Goal: Task Accomplishment & Management: Use online tool/utility

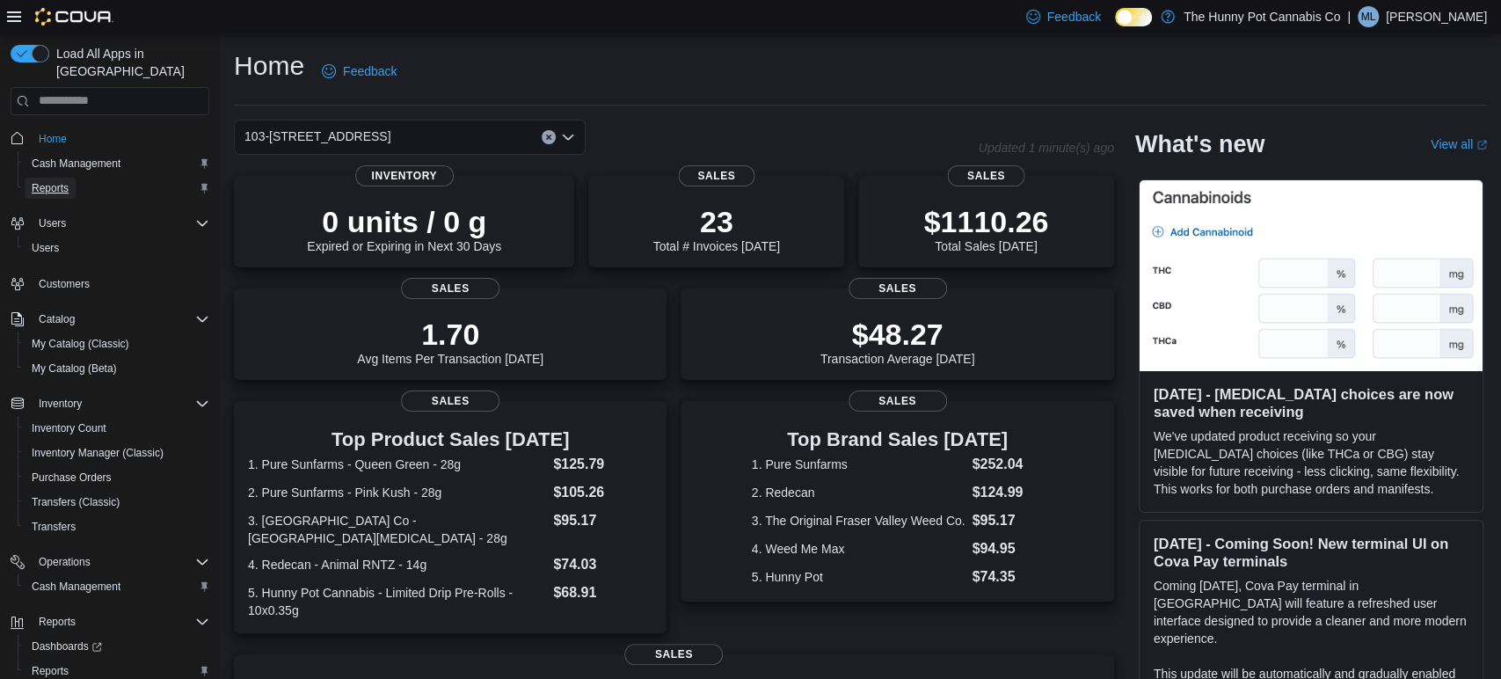
click at [58, 181] on span "Reports" at bounding box center [50, 188] width 37 height 14
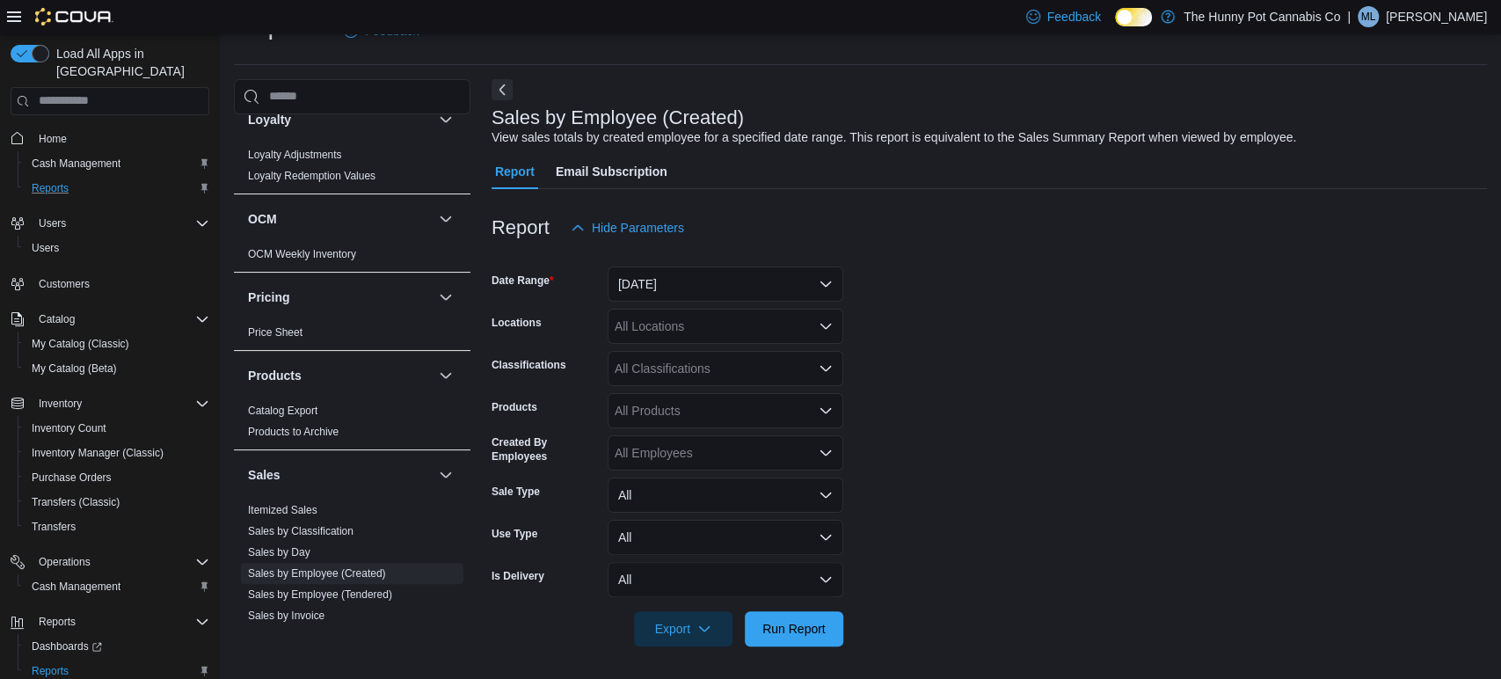
scroll to position [635, 0]
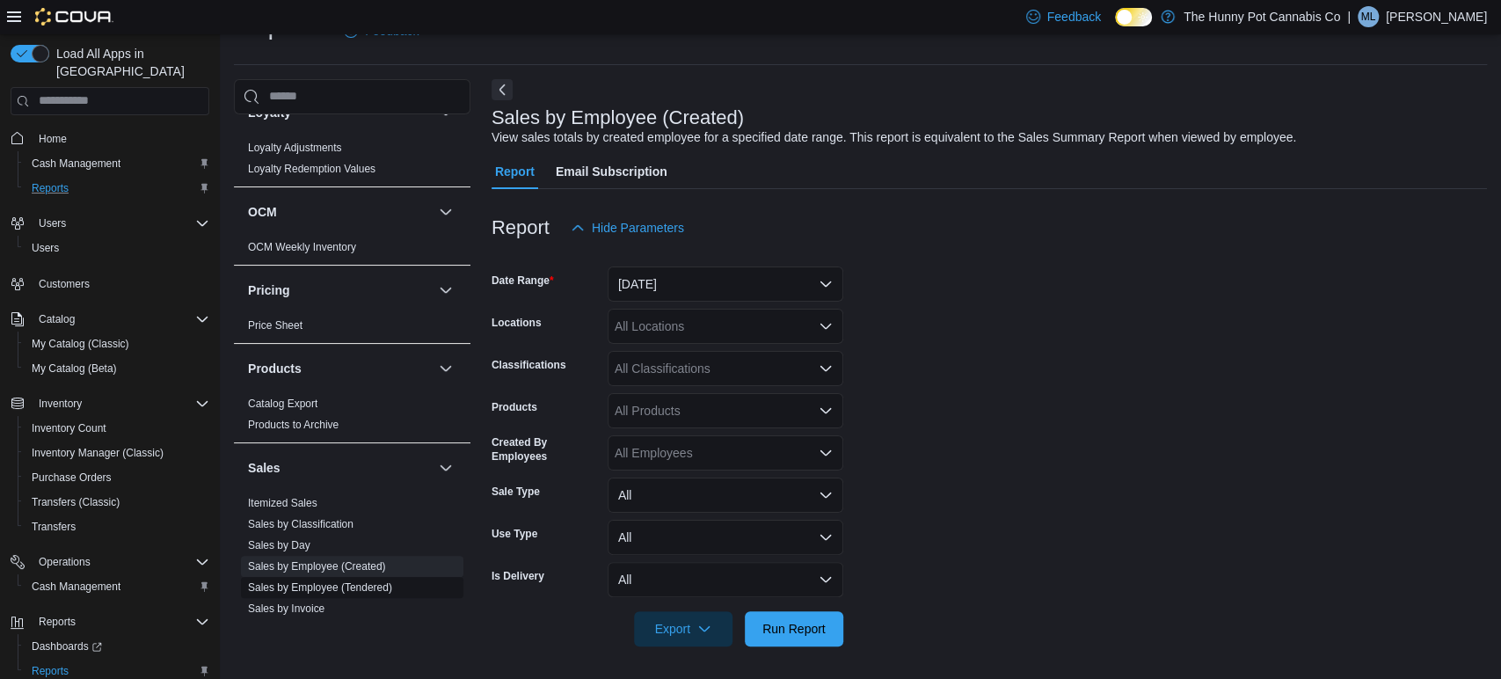
click at [284, 586] on link "Sales by Employee (Tendered)" at bounding box center [320, 587] width 144 height 12
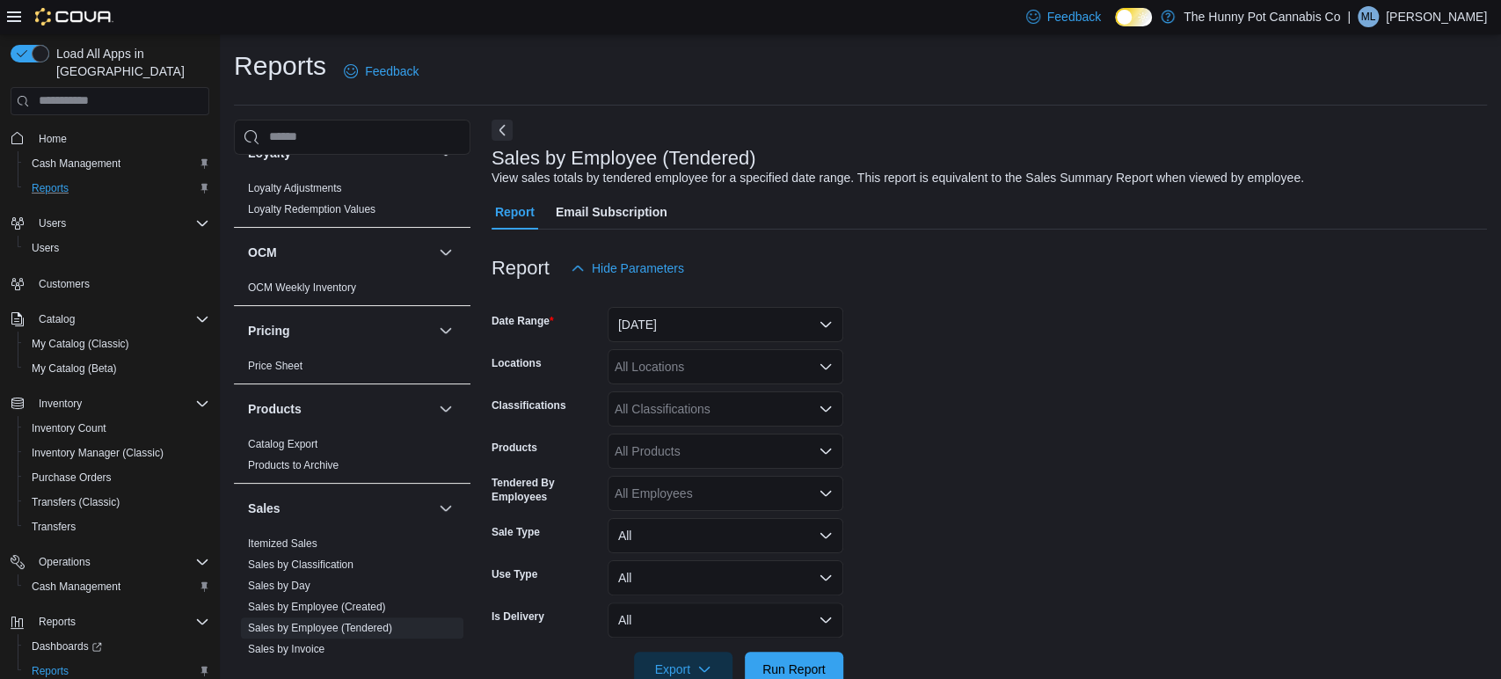
scroll to position [40, 0]
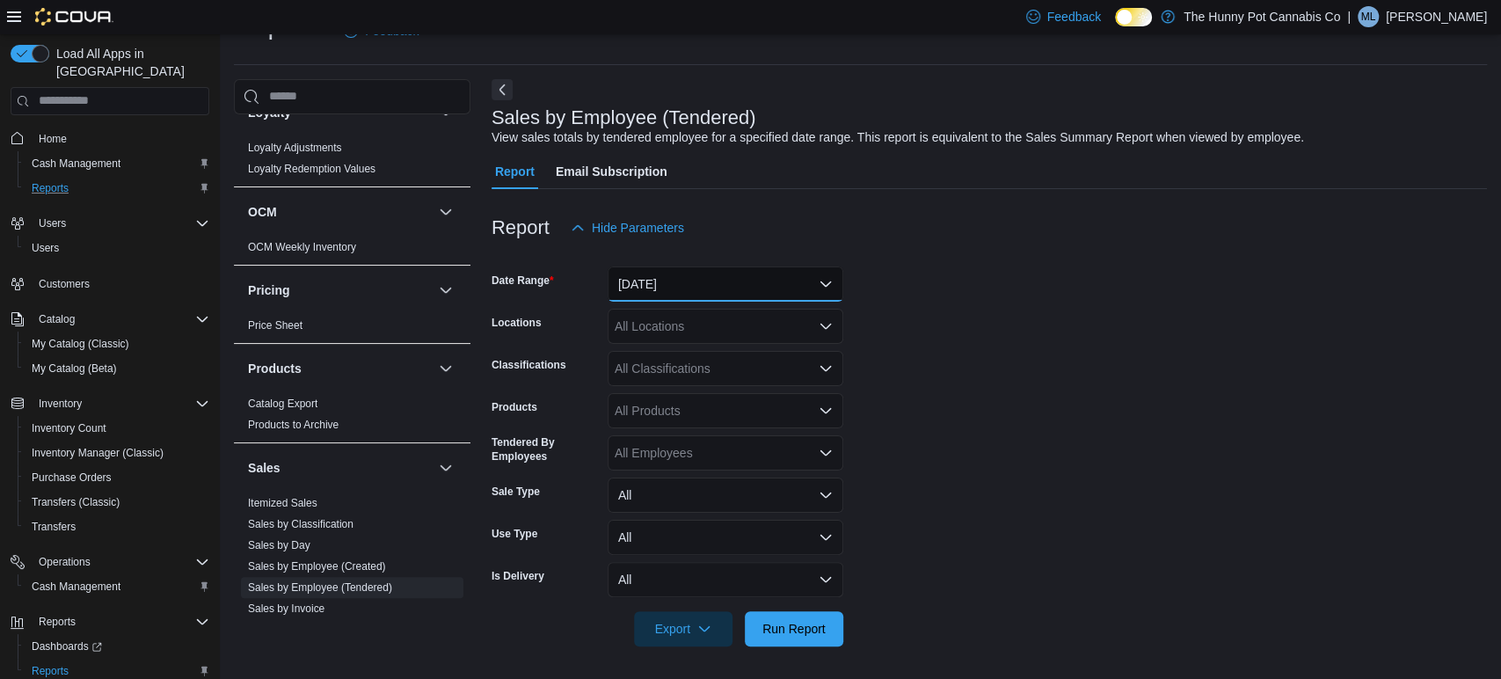
click at [732, 290] on button "[DATE]" at bounding box center [726, 283] width 236 height 35
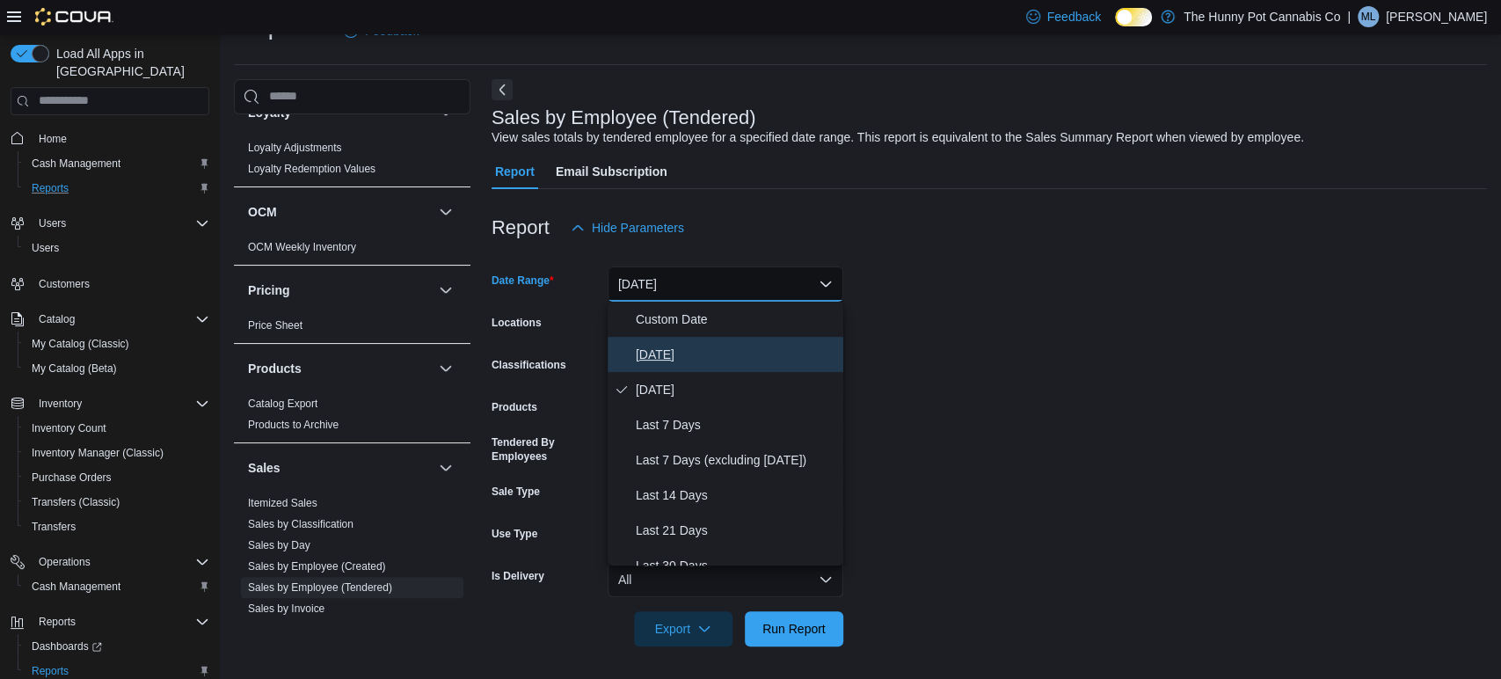
click at [670, 351] on span "[DATE]" at bounding box center [736, 354] width 200 height 21
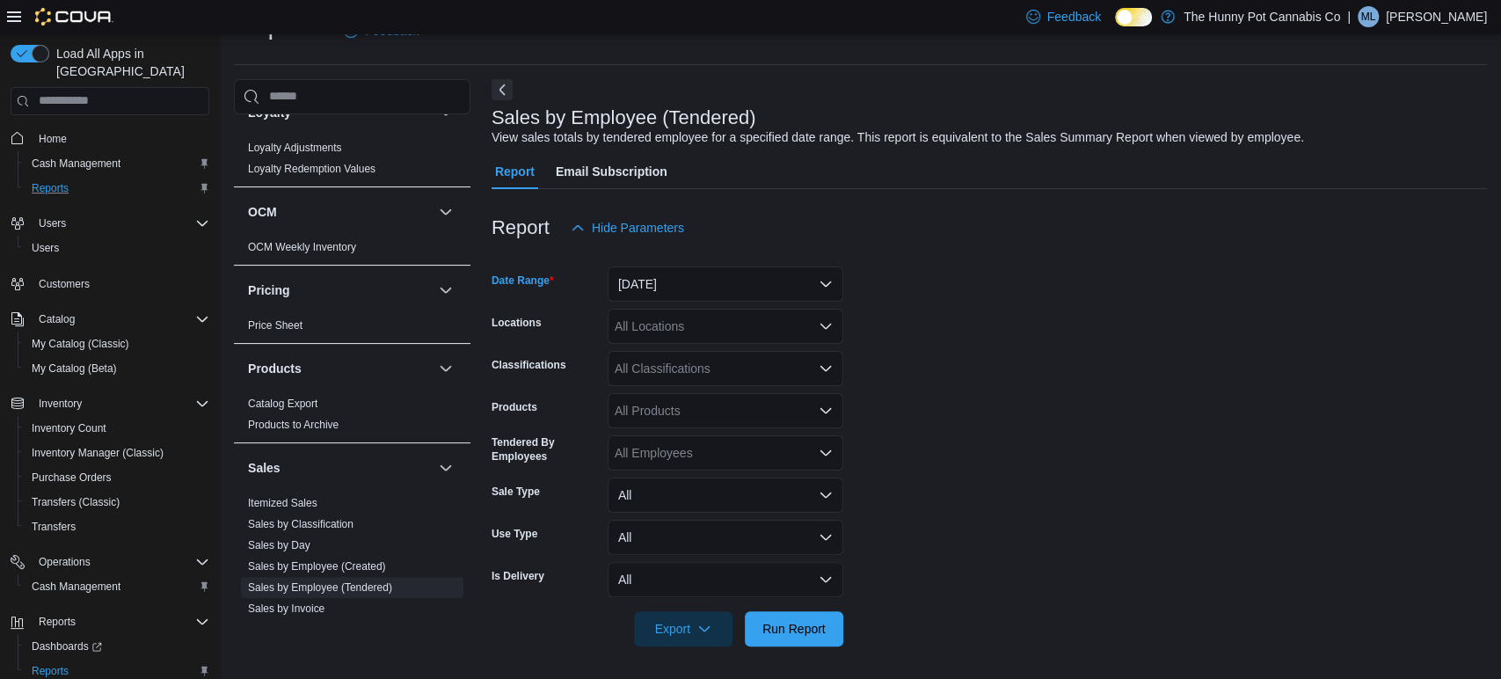
click at [659, 328] on div "All Locations" at bounding box center [726, 326] width 236 height 35
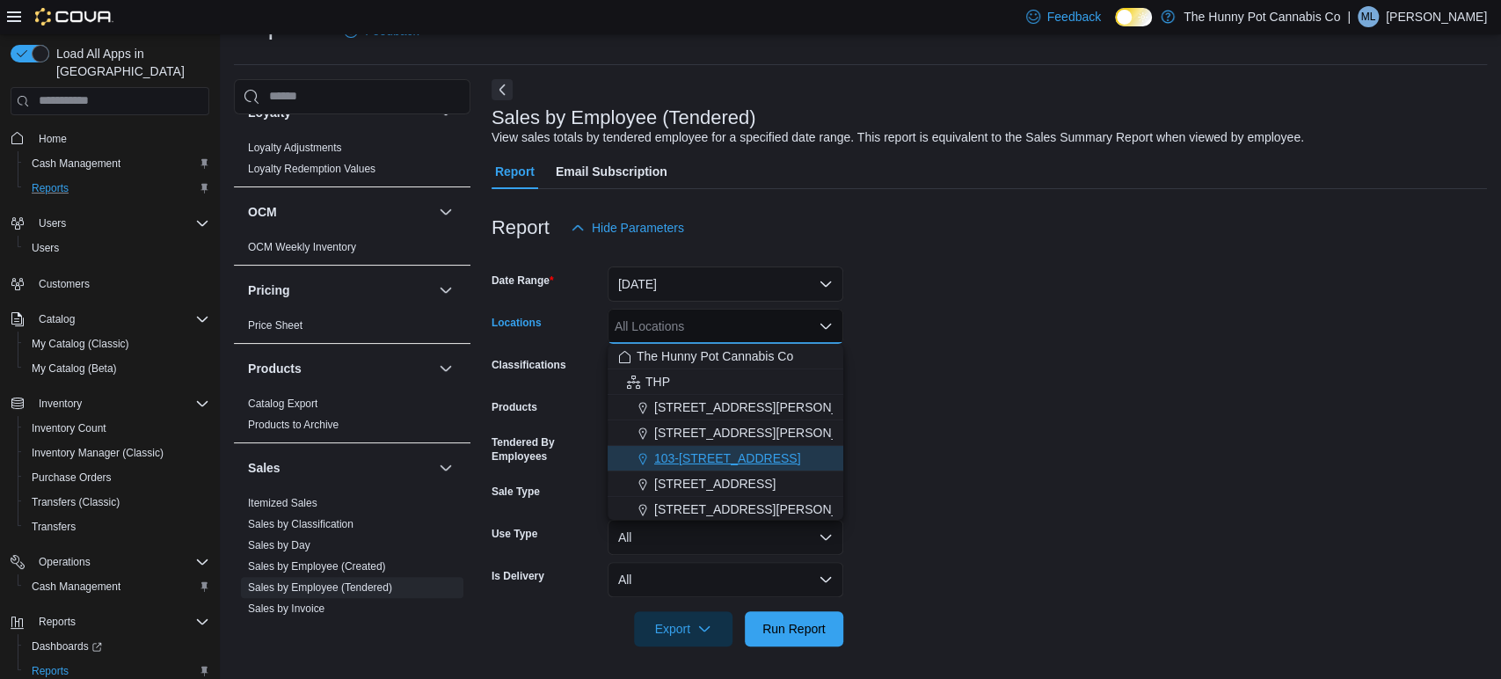
click at [666, 458] on span "103-[STREET_ADDRESS]" at bounding box center [727, 458] width 147 height 18
click at [782, 626] on span "Run Report" at bounding box center [793, 628] width 63 height 18
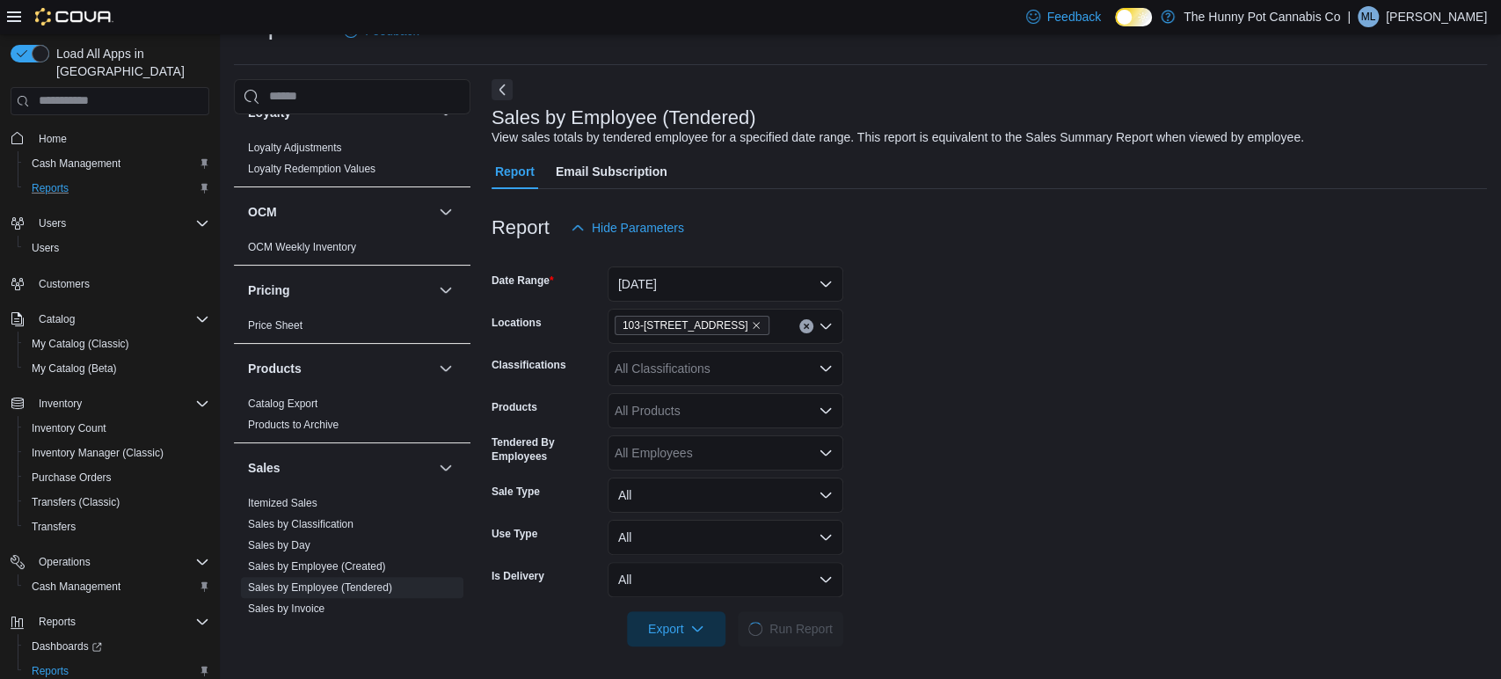
click at [1328, 417] on form "Date Range [DATE] Locations [STREET_ADDRESS] Classifications All Classification…" at bounding box center [988, 445] width 995 height 401
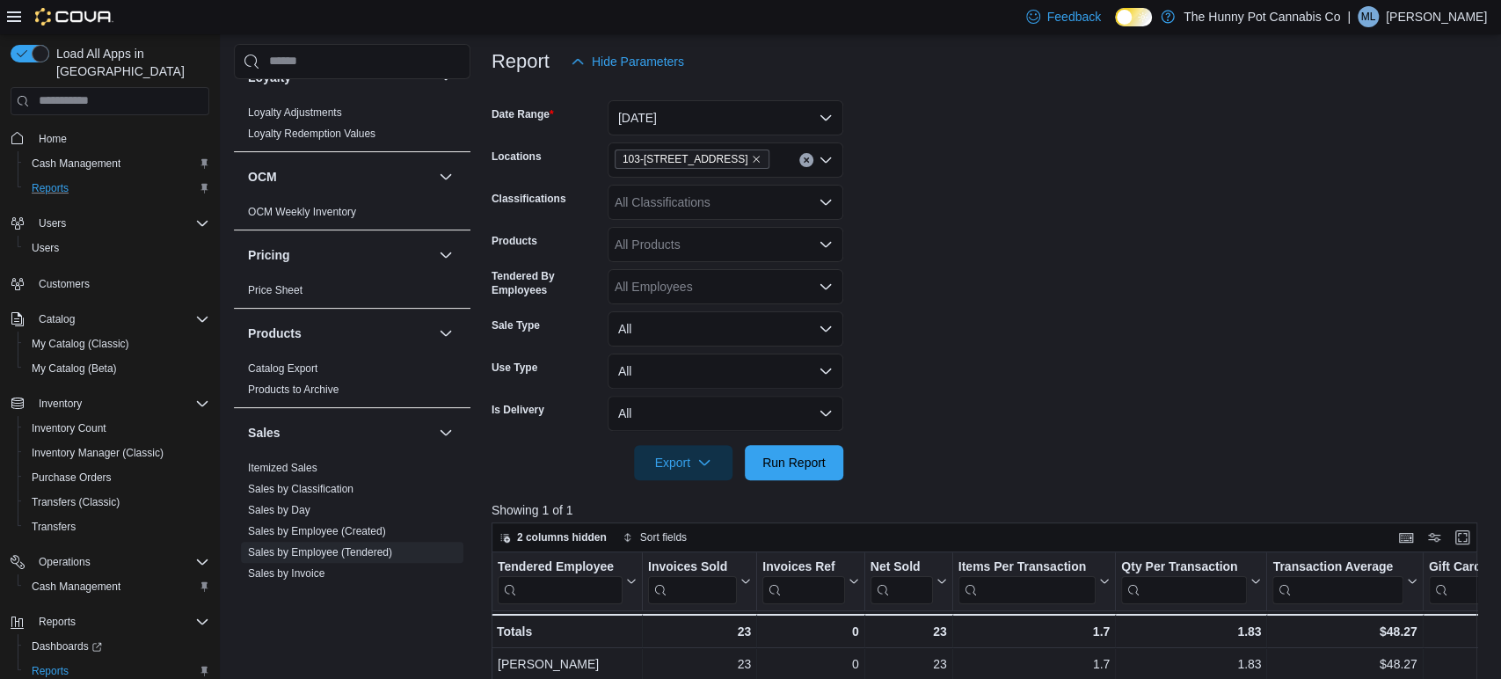
scroll to position [353, 0]
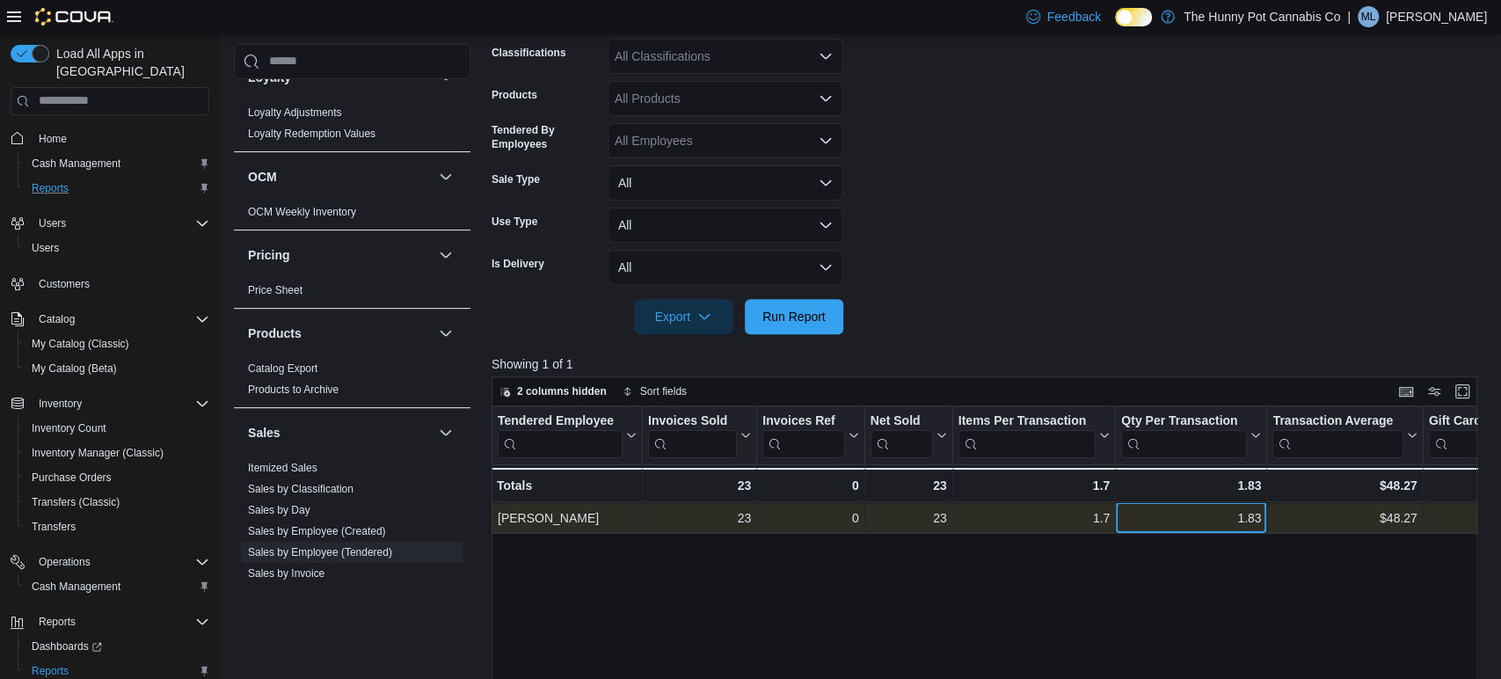
click at [1180, 521] on div "1.83" at bounding box center [1191, 517] width 140 height 21
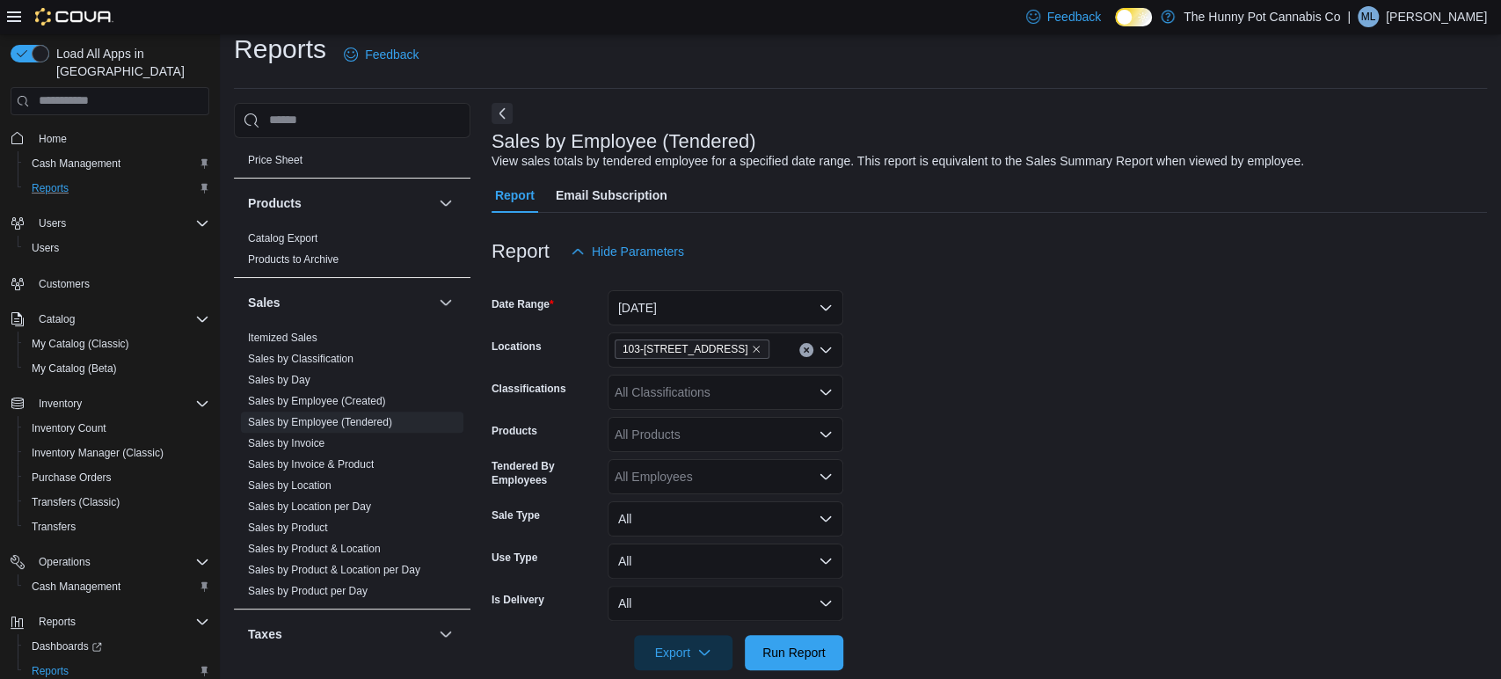
scroll to position [826, 0]
click at [304, 440] on link "Sales by Invoice" at bounding box center [286, 440] width 76 height 12
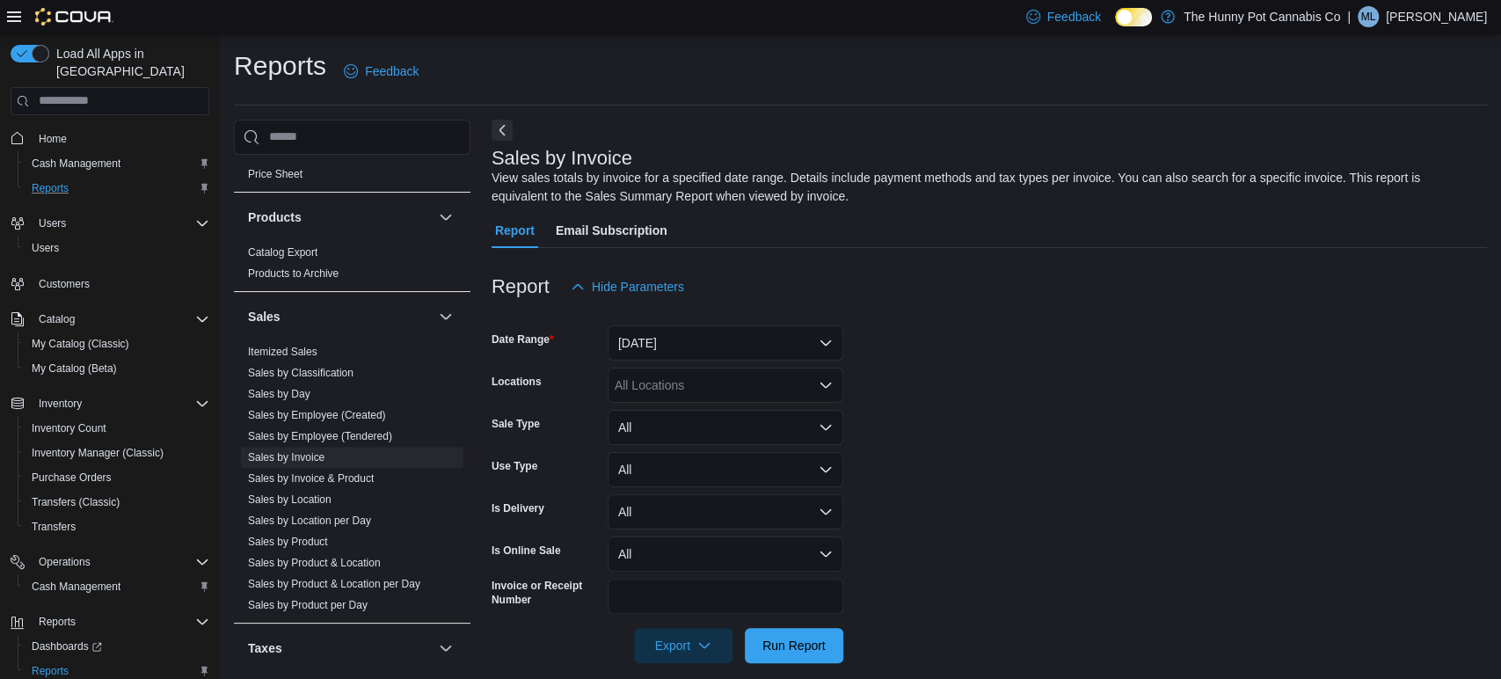
scroll to position [18, 0]
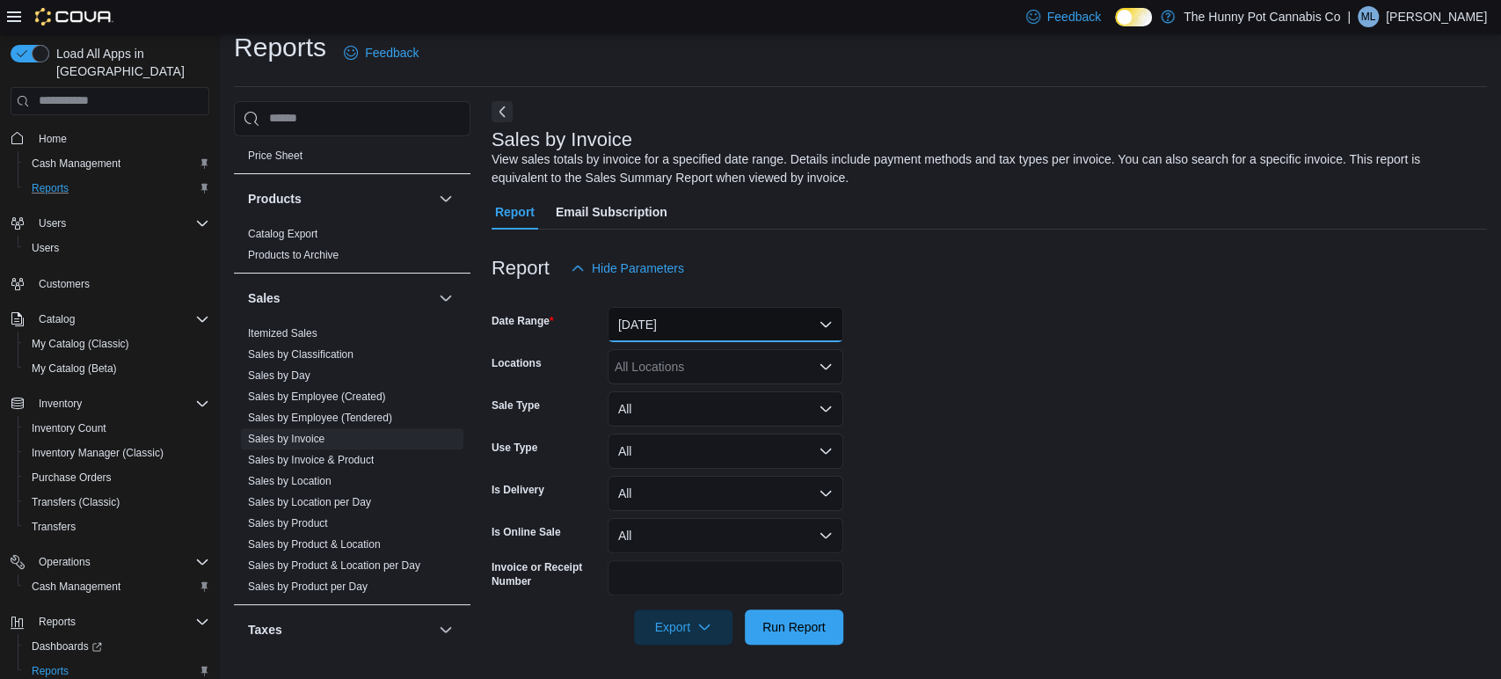
click at [678, 317] on button "[DATE]" at bounding box center [726, 324] width 236 height 35
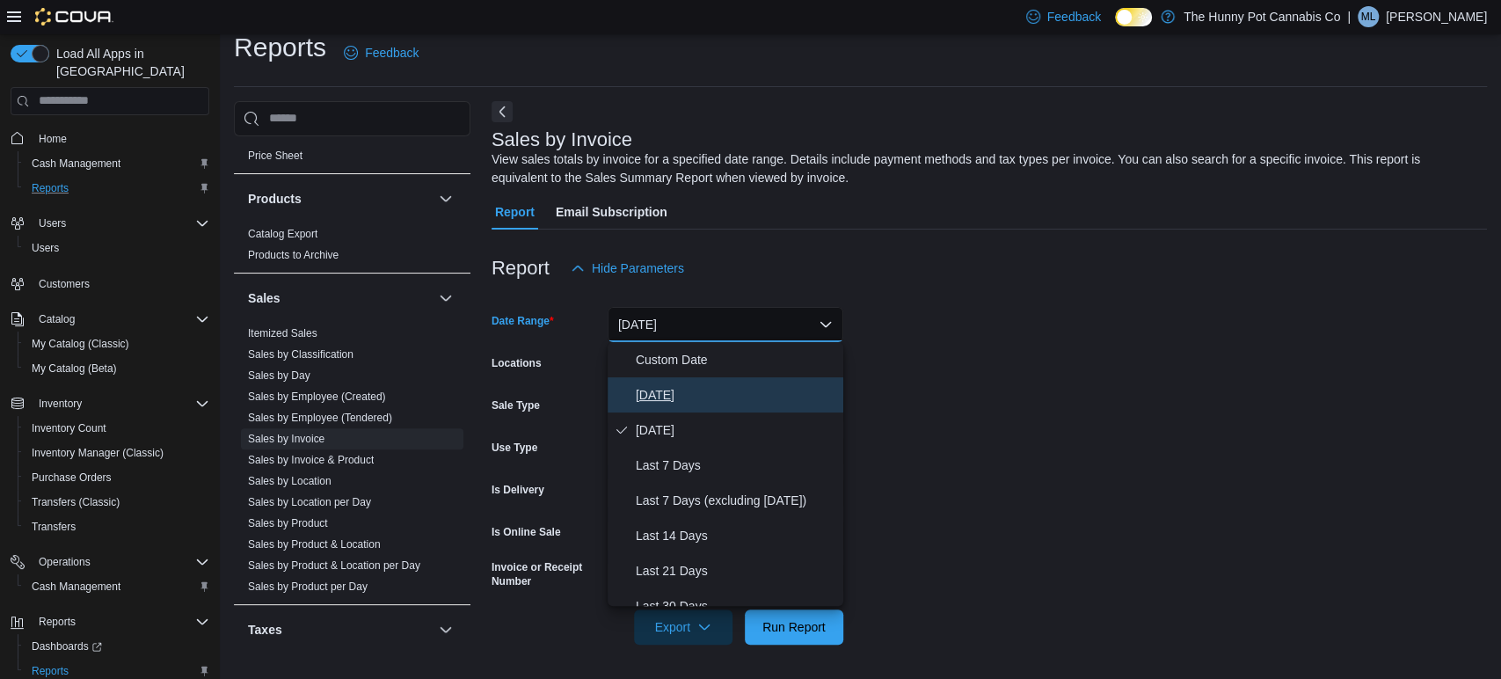
click at [648, 395] on span "[DATE]" at bounding box center [736, 394] width 200 height 21
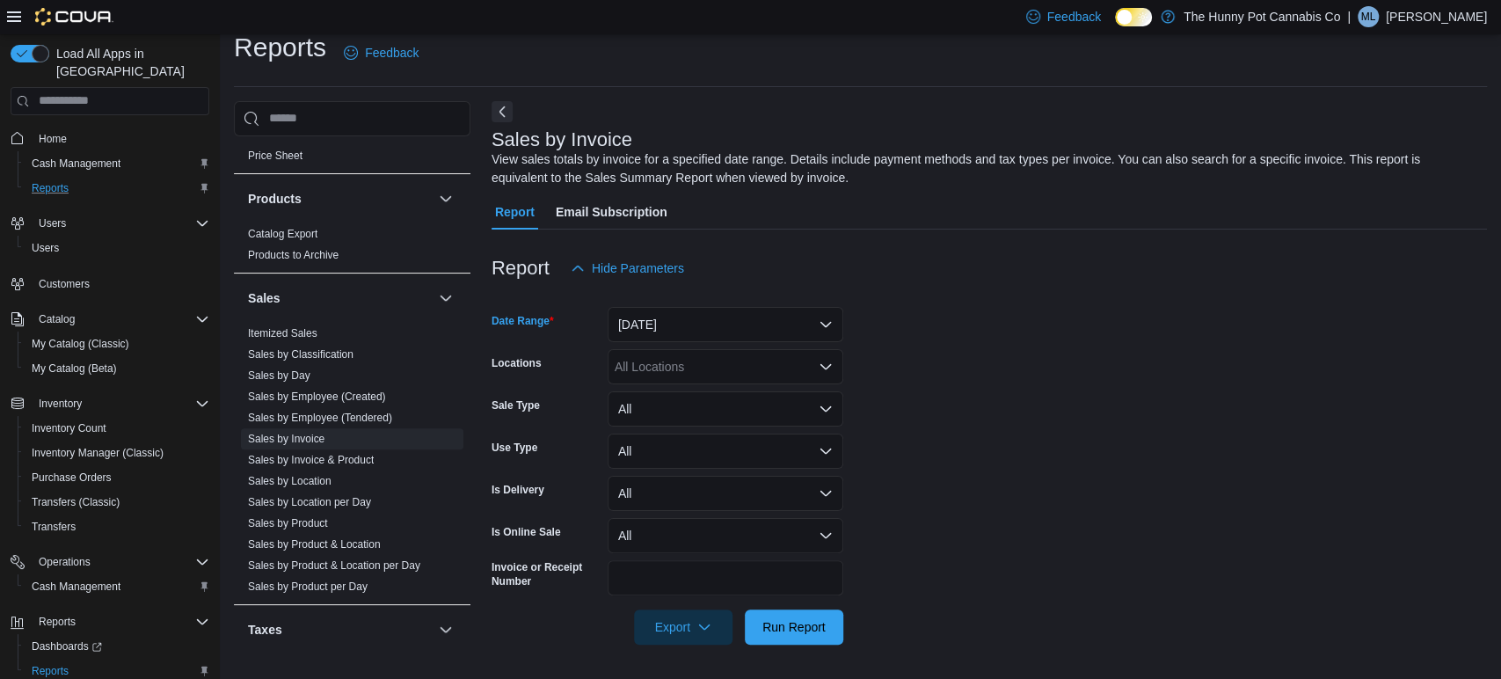
click at [634, 374] on div "All Locations" at bounding box center [726, 366] width 236 height 35
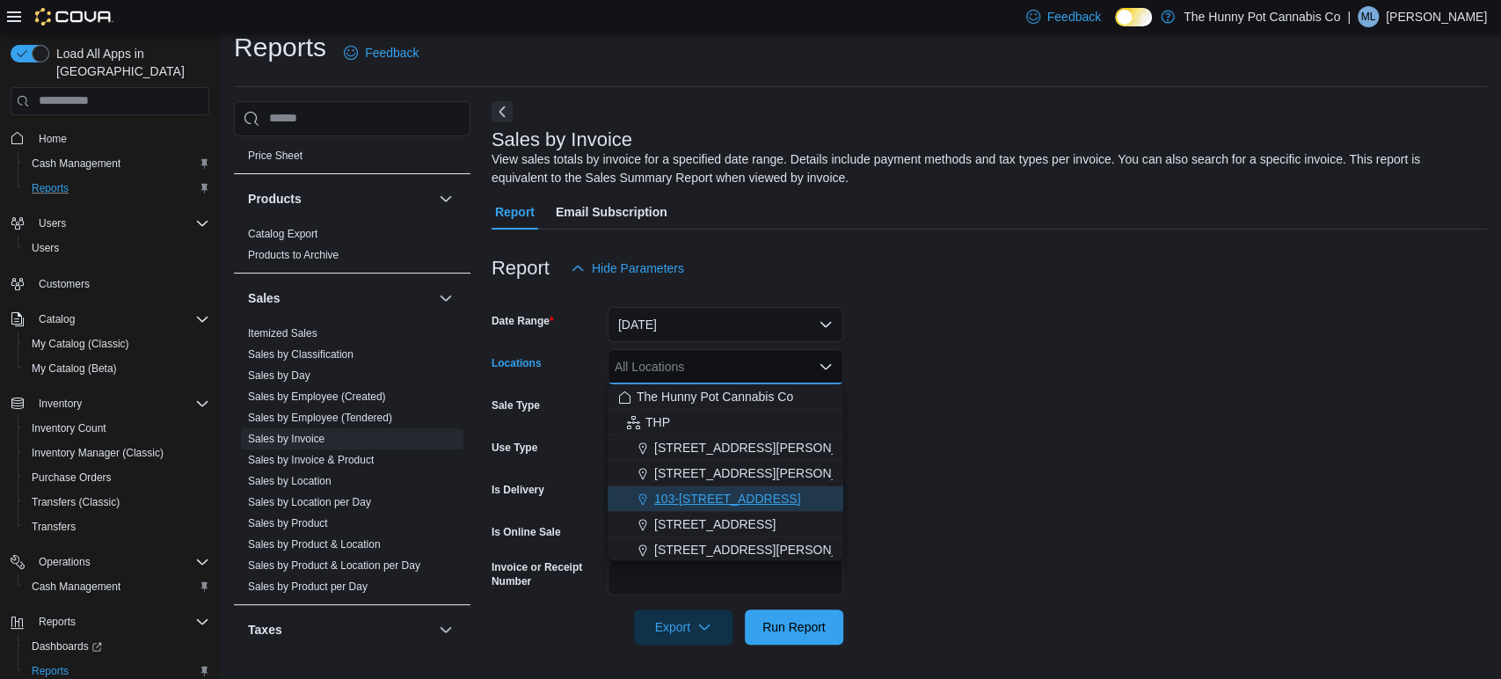
click at [660, 499] on span "103-[STREET_ADDRESS]" at bounding box center [727, 499] width 147 height 18
click at [782, 625] on span "Run Report" at bounding box center [793, 626] width 63 height 18
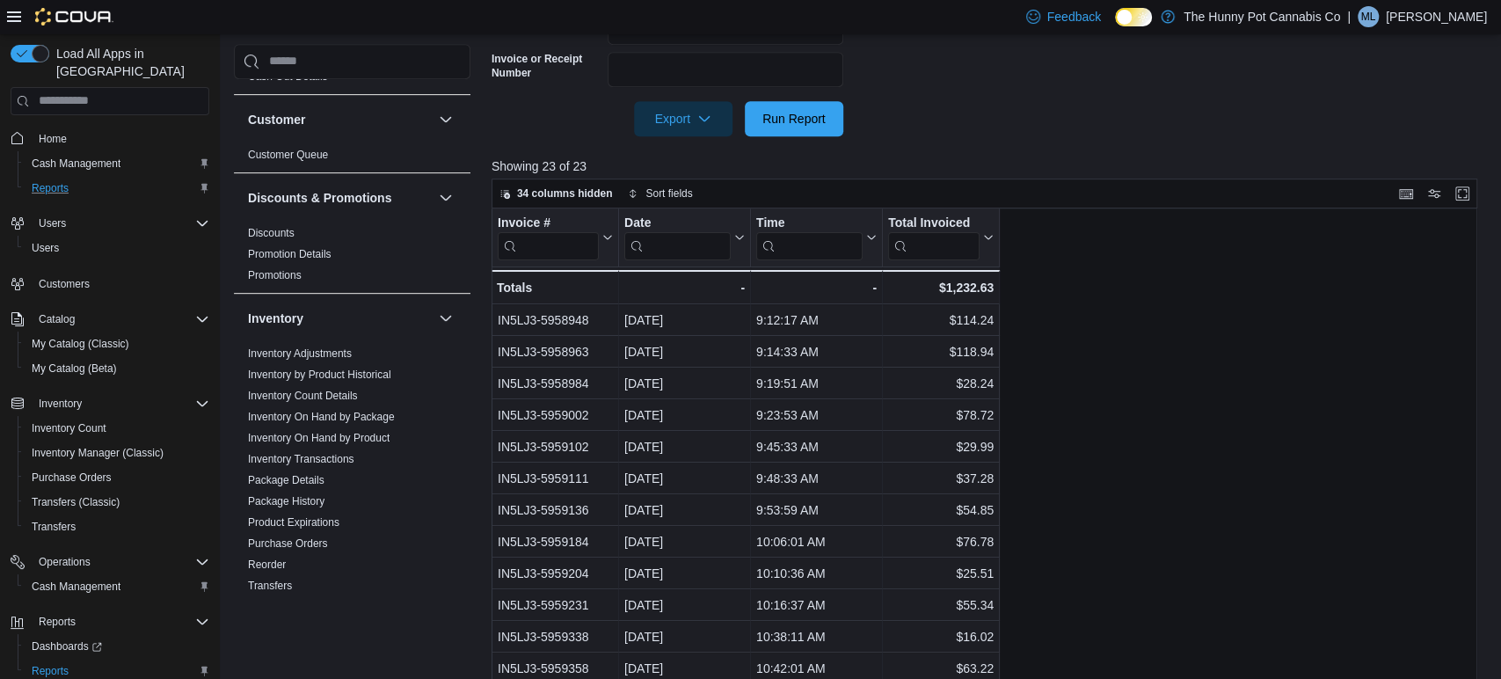
scroll to position [62, 0]
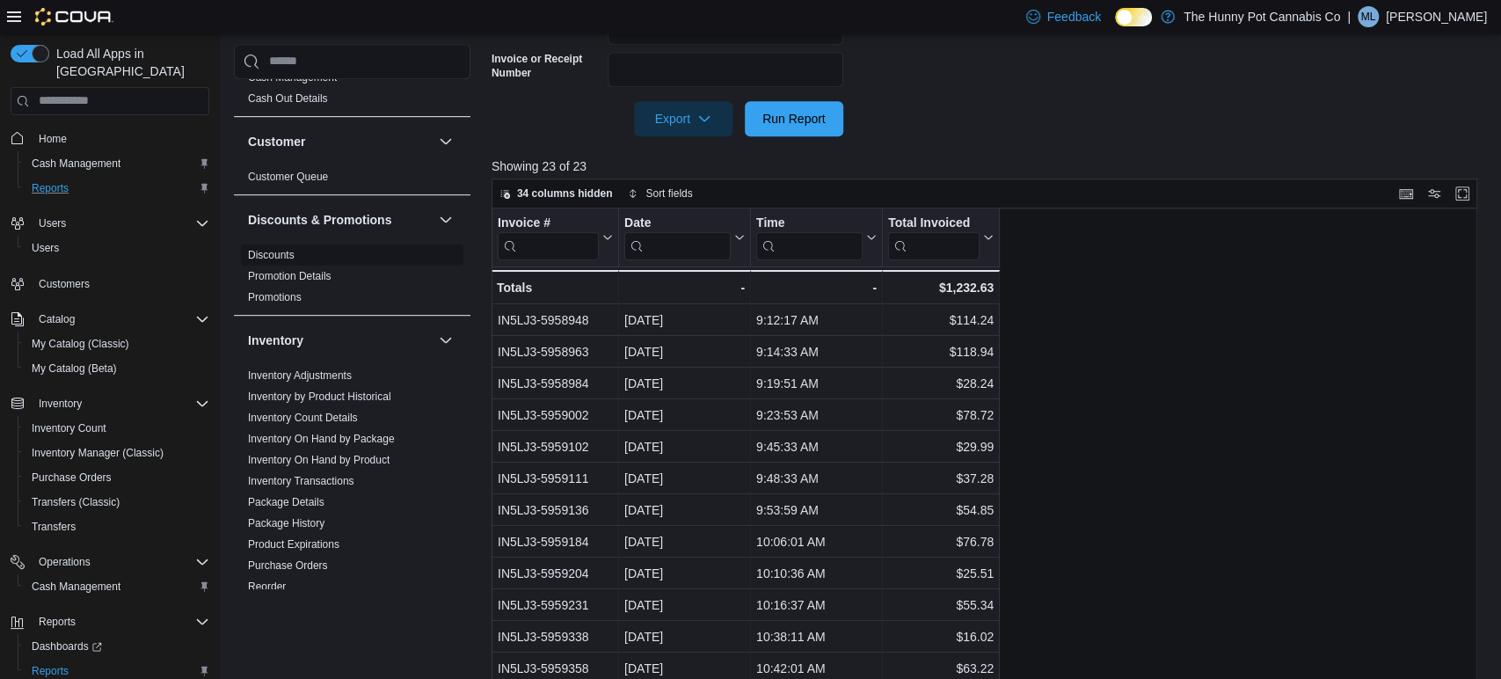
click at [266, 255] on link "Discounts" at bounding box center [271, 255] width 47 height 12
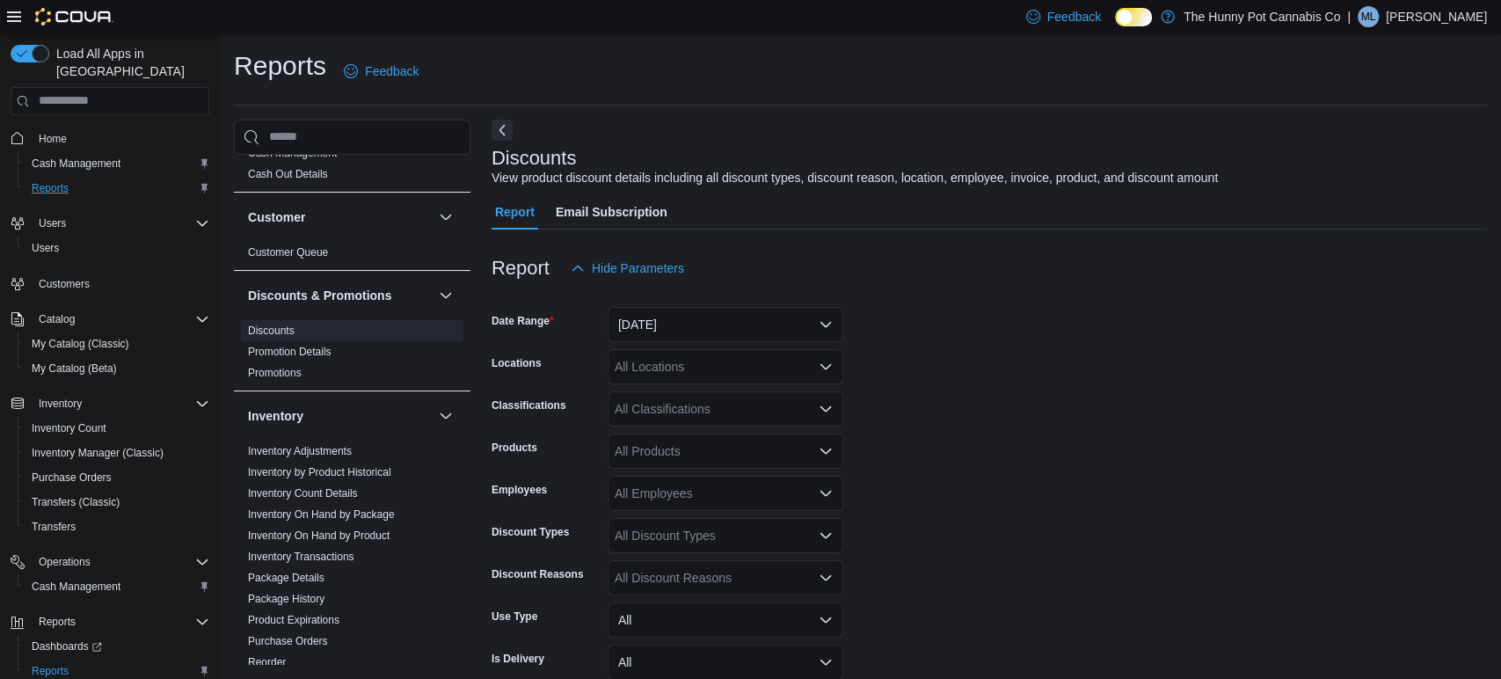
scroll to position [40, 0]
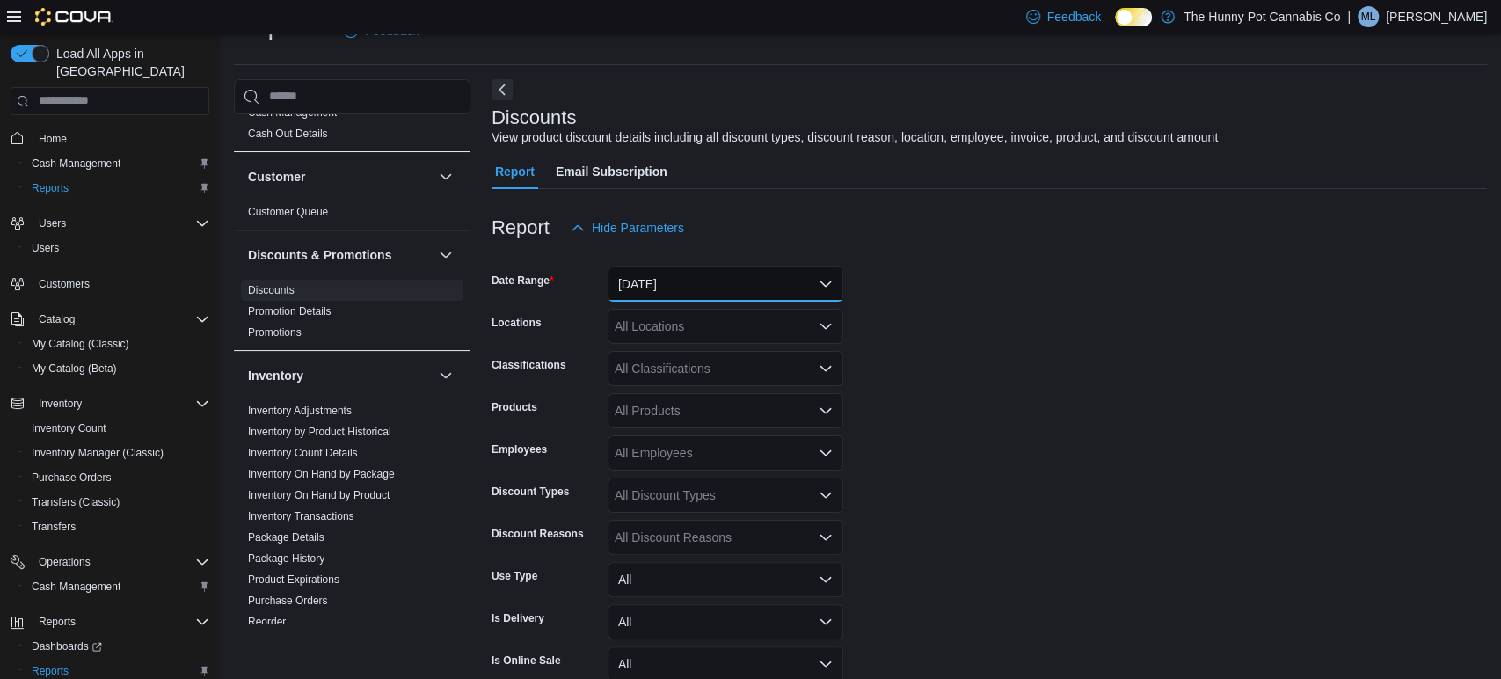
click at [754, 284] on button "[DATE]" at bounding box center [726, 283] width 236 height 35
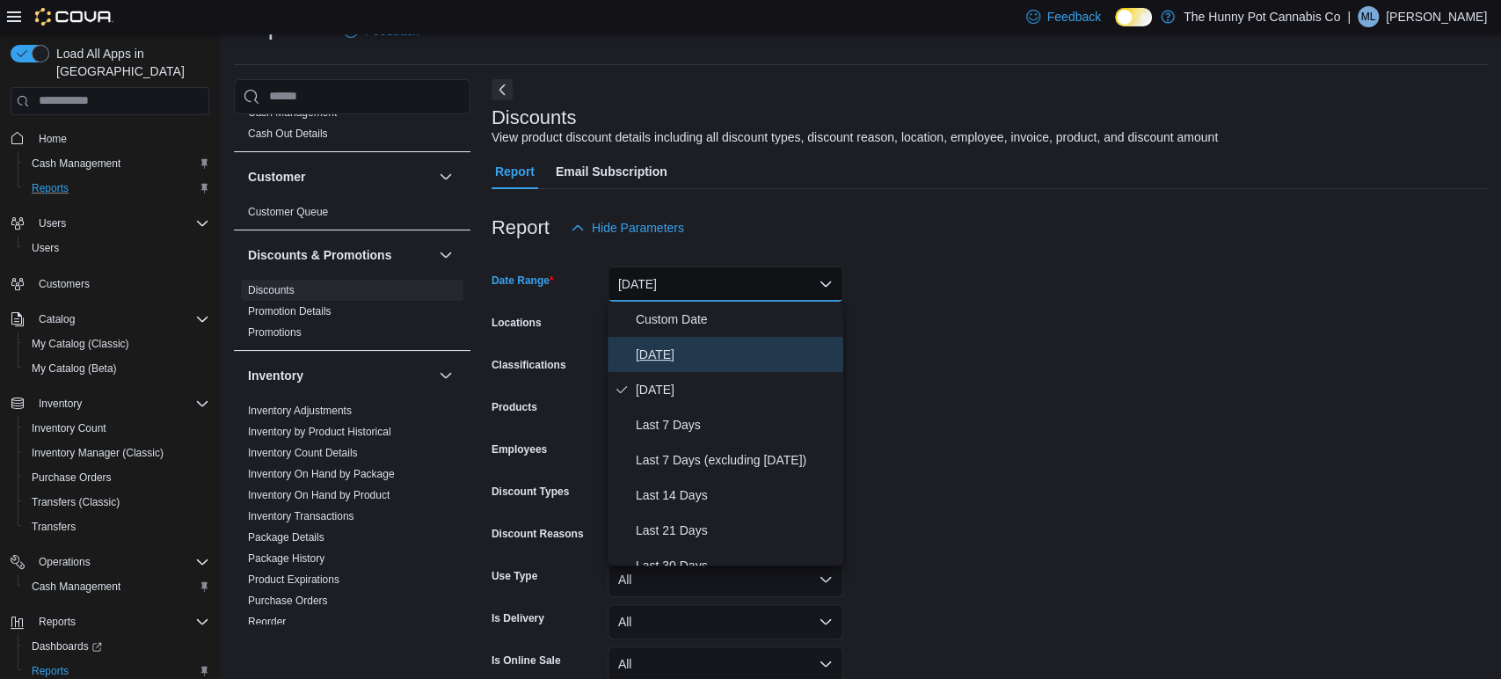
click at [658, 354] on span "[DATE]" at bounding box center [736, 354] width 200 height 21
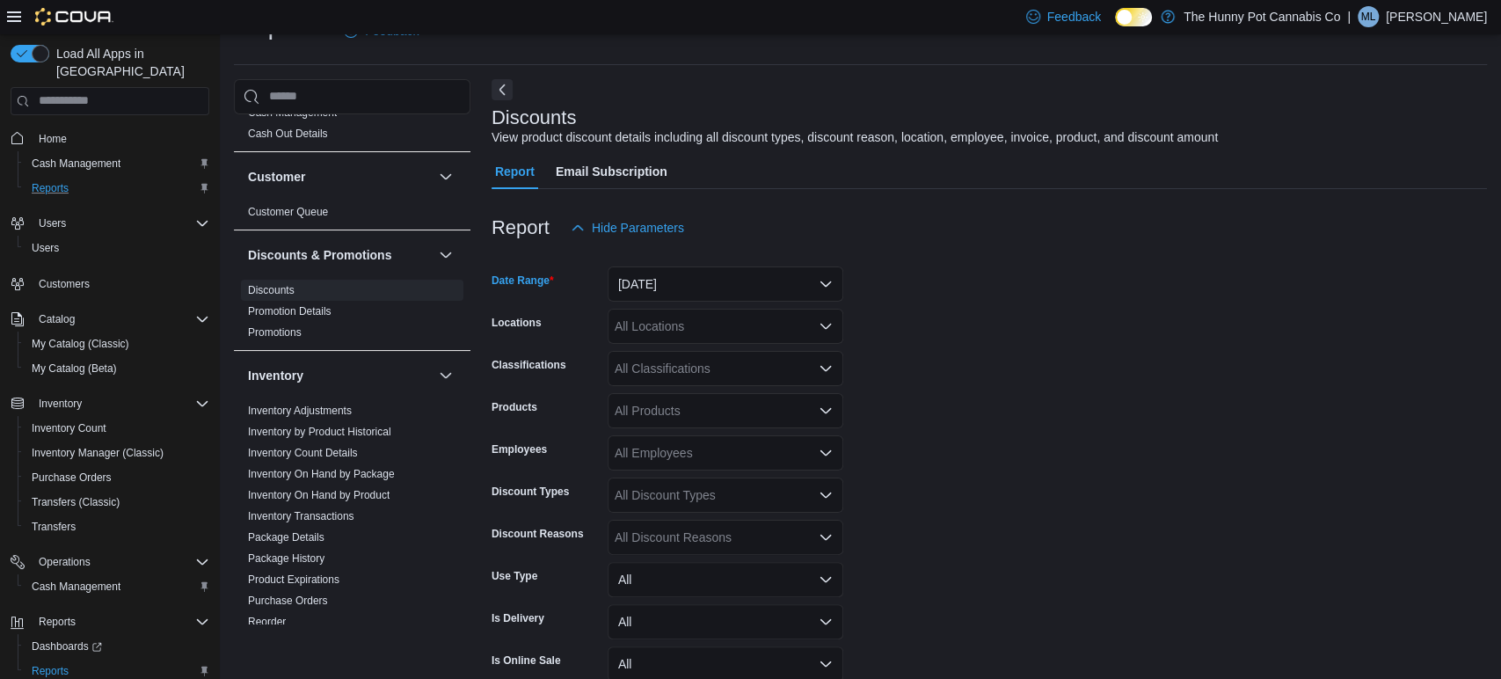
click at [669, 329] on div "All Locations" at bounding box center [726, 326] width 236 height 35
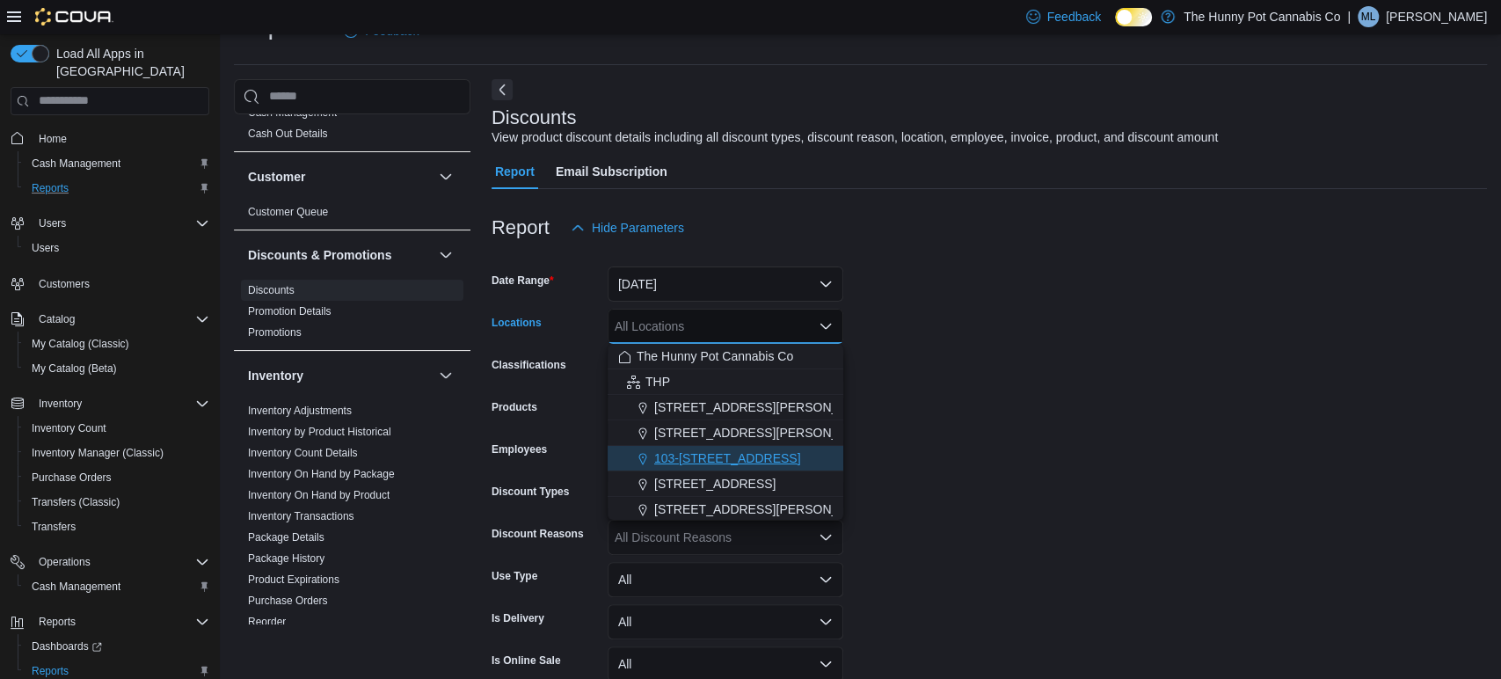
click at [667, 455] on span "103-[STREET_ADDRESS]" at bounding box center [727, 458] width 147 height 18
click at [956, 539] on form "Date Range [DATE] Locations [STREET_ADDRESS] Selected. 103-[STREET_ADDRESS].. P…" at bounding box center [988, 487] width 995 height 485
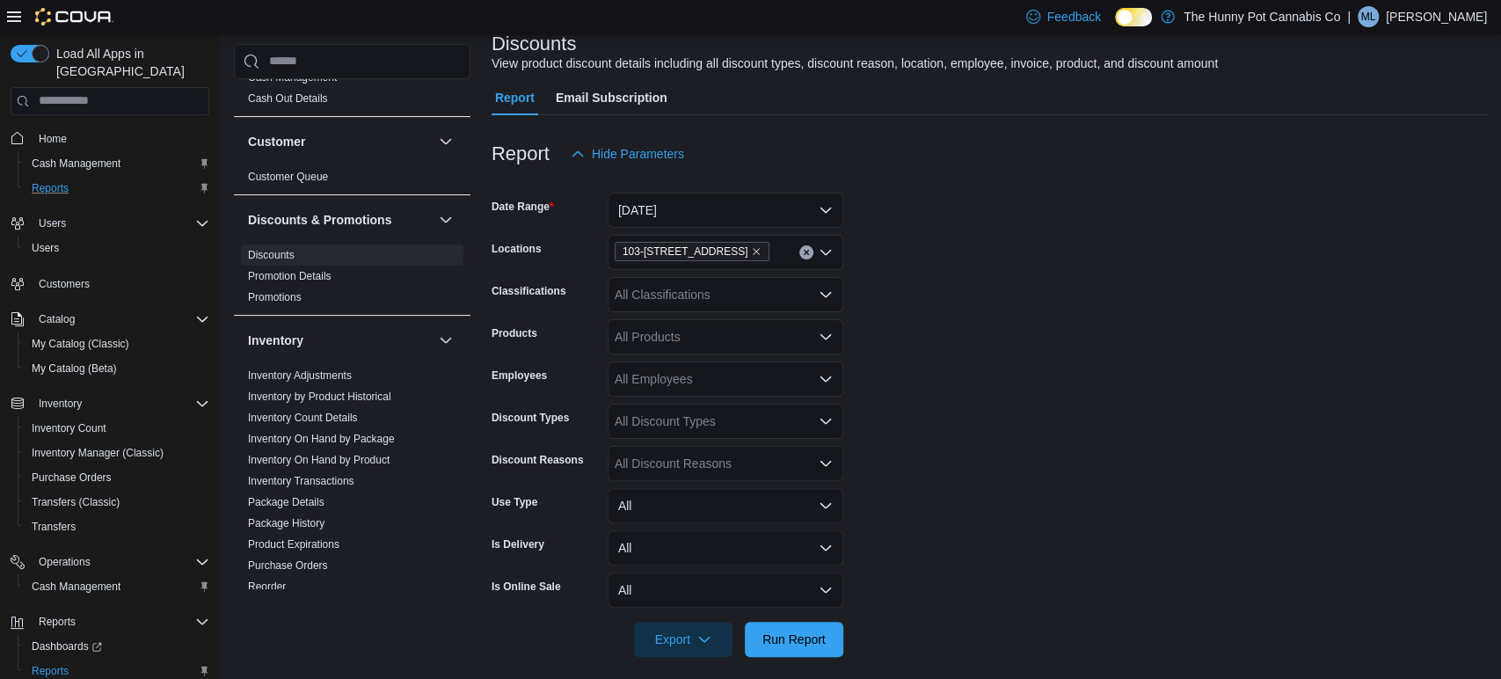
scroll to position [127, 0]
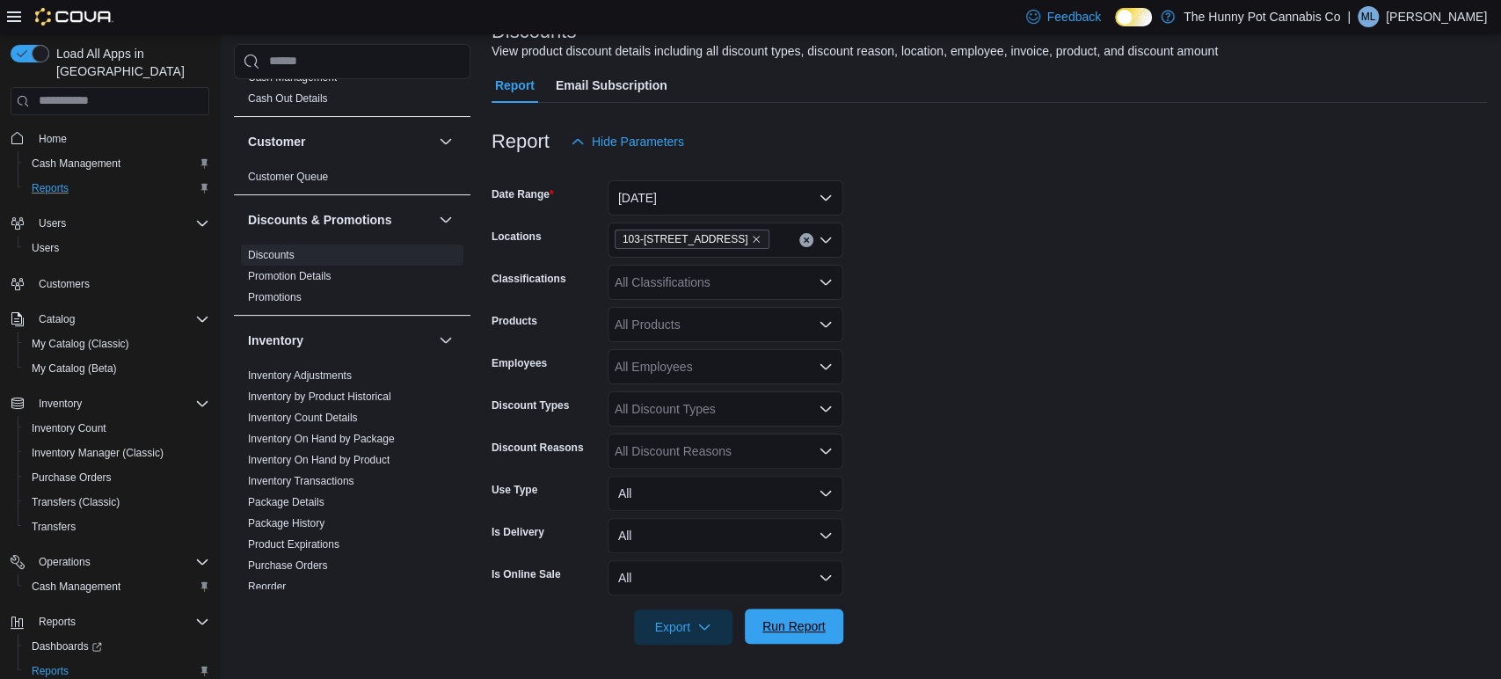
click at [804, 623] on span "Run Report" at bounding box center [793, 626] width 63 height 18
click at [1450, 265] on form "Date Range [DATE] Locations [STREET_ADDRESS] Classifications All Classification…" at bounding box center [988, 401] width 995 height 485
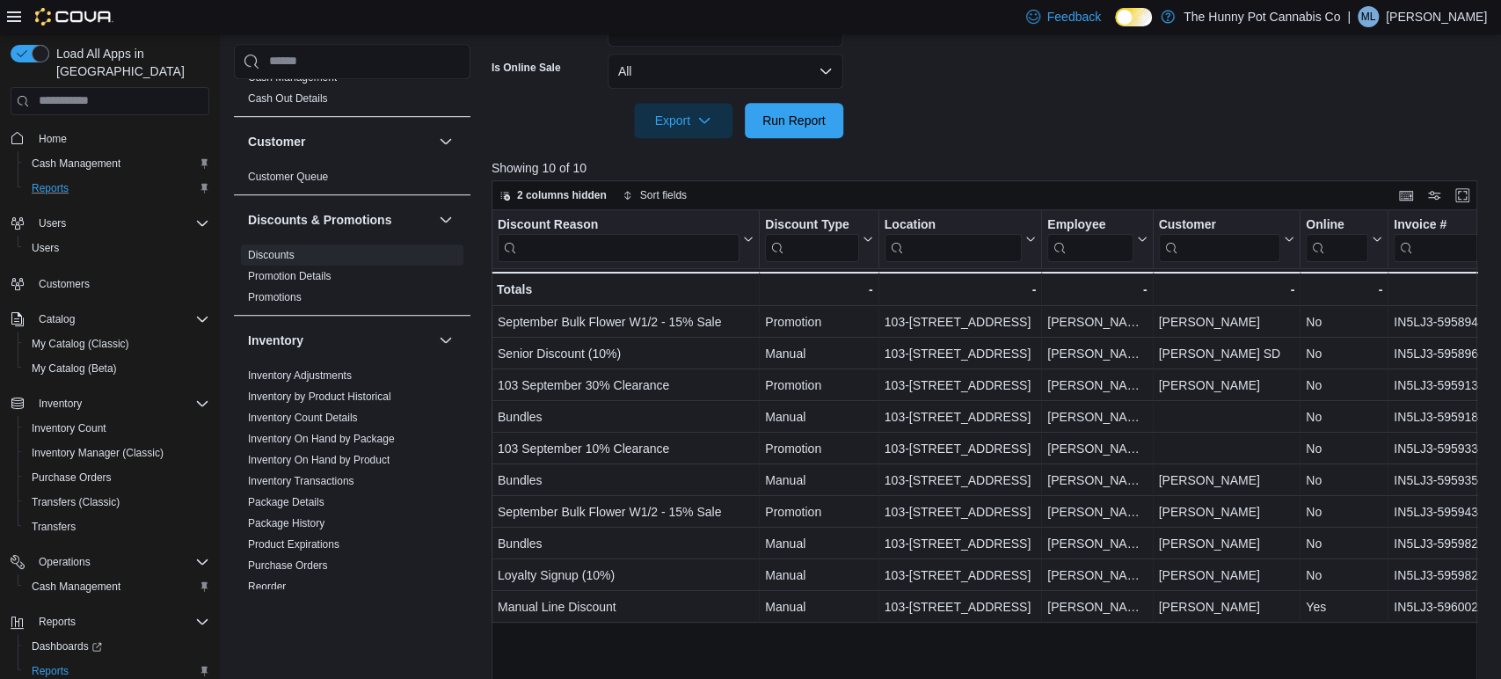
scroll to position [673, 0]
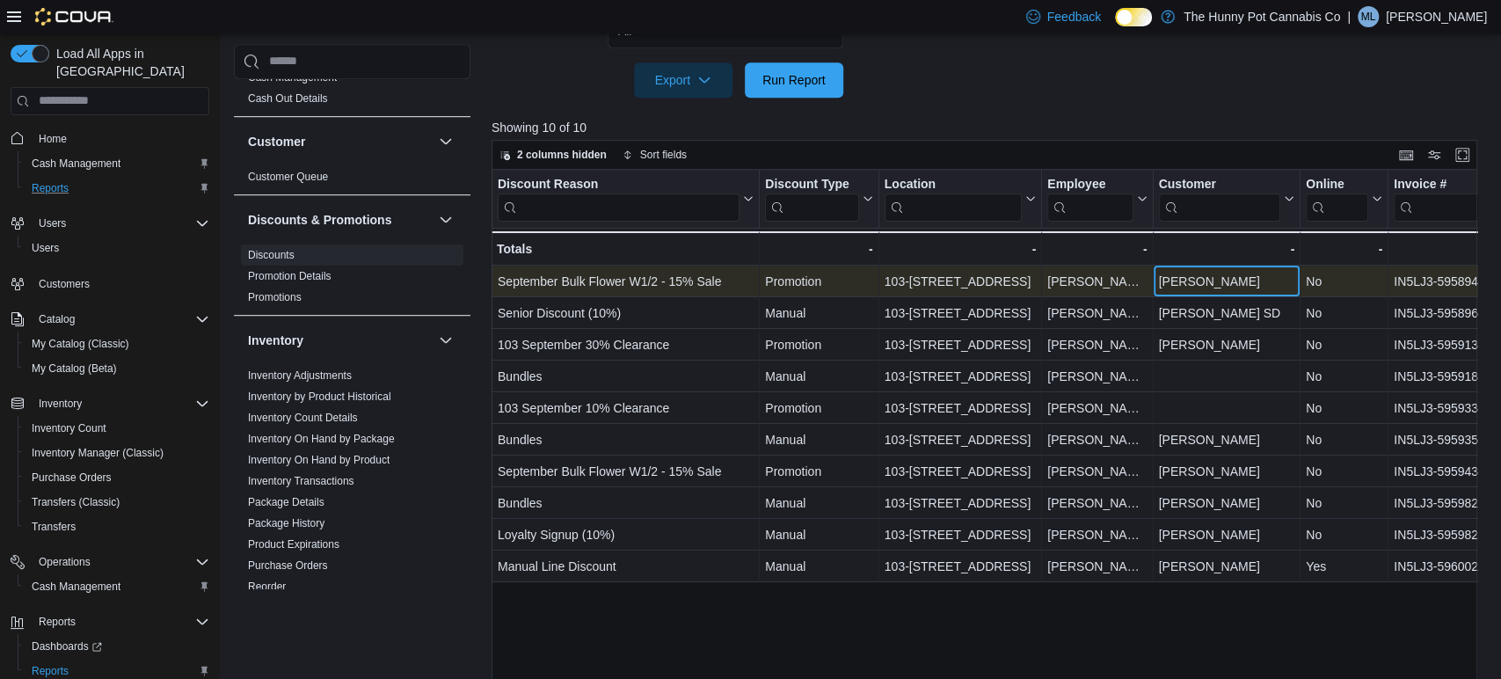
click at [1259, 284] on div "[PERSON_NAME]" at bounding box center [1226, 281] width 136 height 21
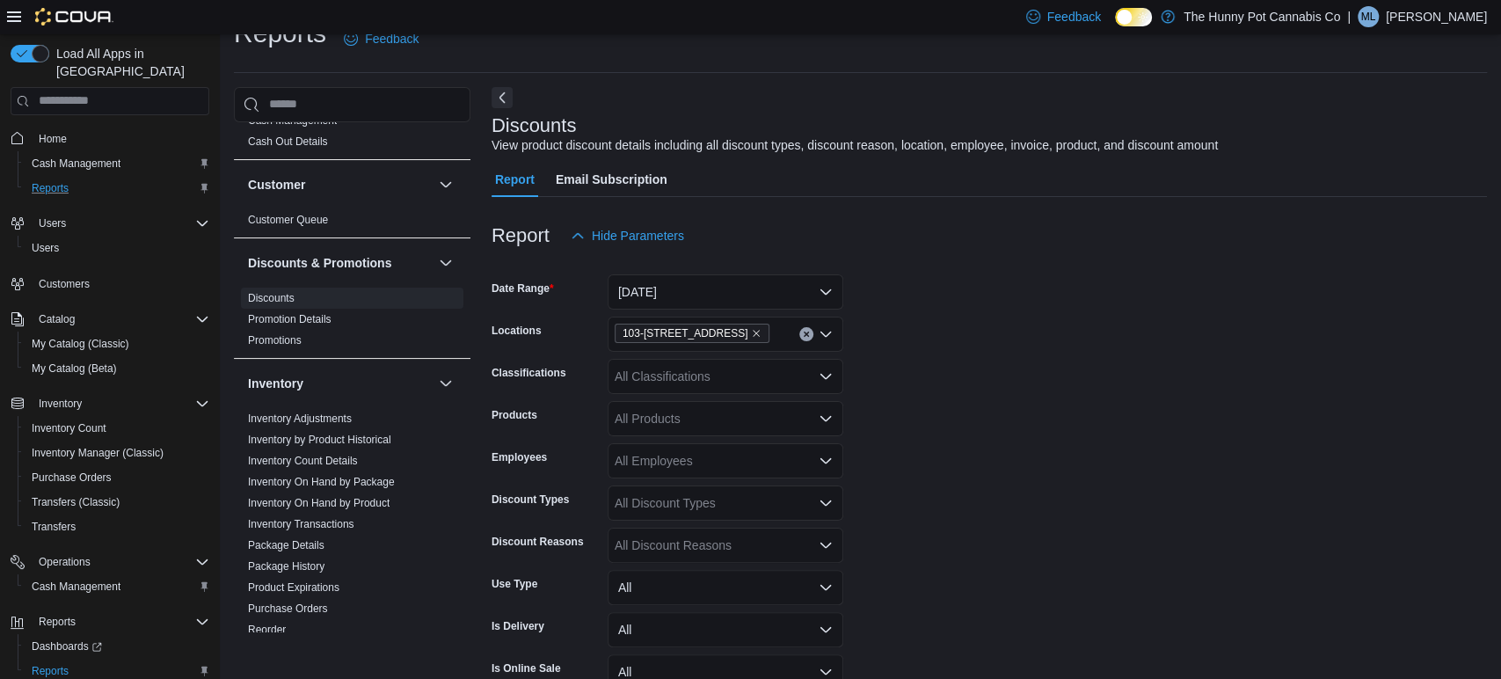
scroll to position [0, 0]
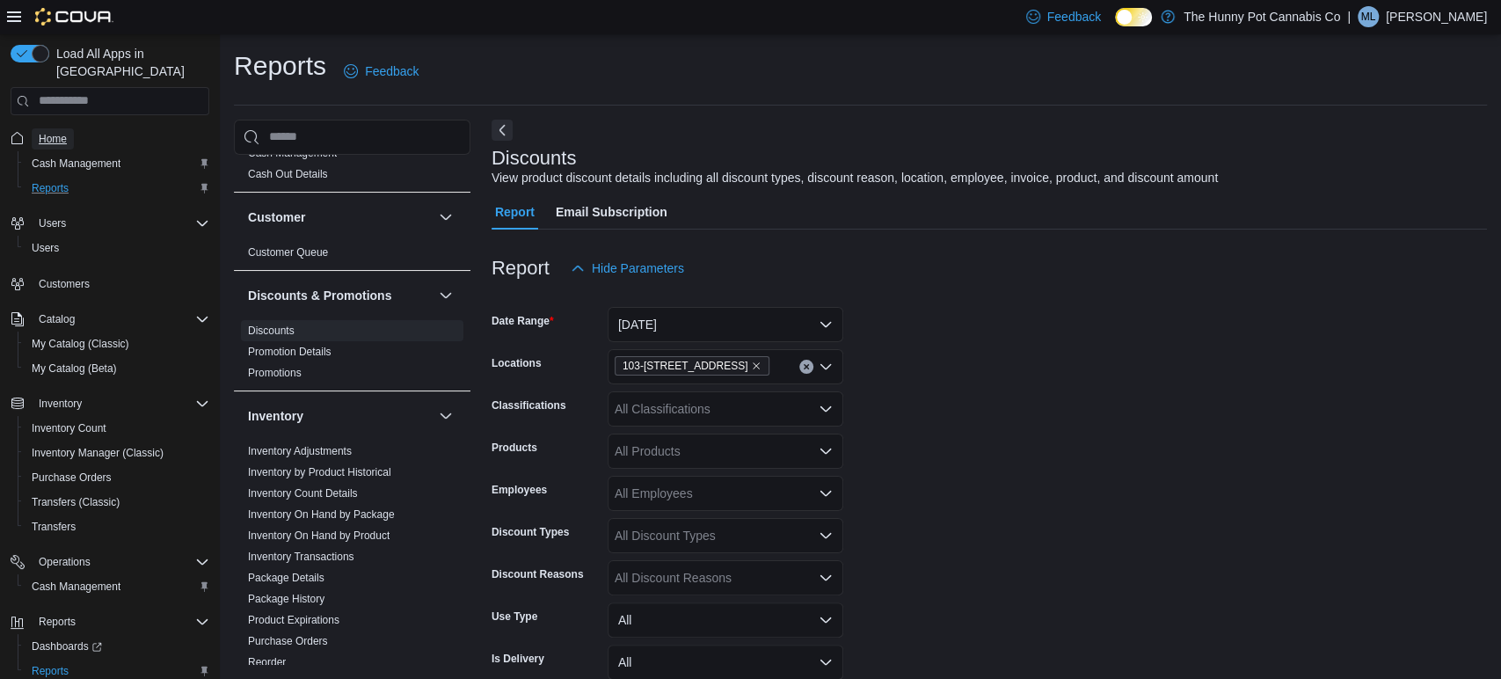
click at [52, 132] on span "Home" at bounding box center [53, 139] width 28 height 14
